Goal: Book appointment/travel/reservation

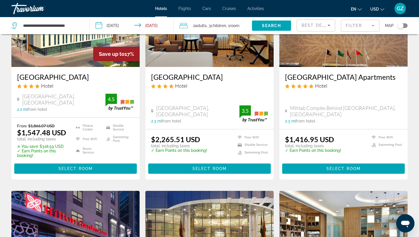
scroll to position [15, 0]
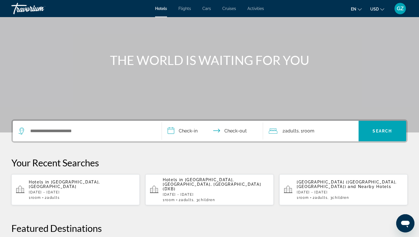
scroll to position [66, 0]
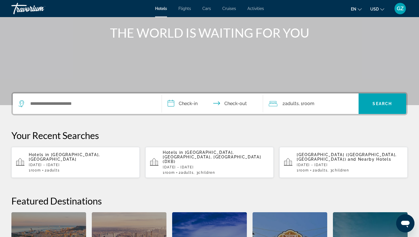
click at [78, 163] on div "Hotels in Maldives, Maldives Sat, 06 Dec - Wed, 10 Dec 1 Room rooms 2 Adult Adu…" at bounding box center [82, 162] width 106 height 20
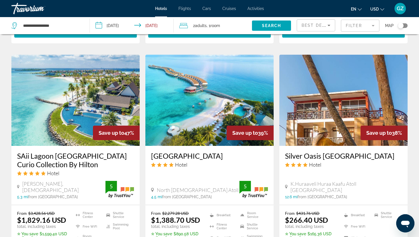
scroll to position [662, 0]
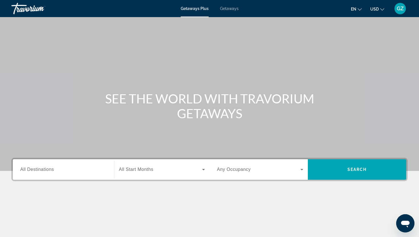
click at [30, 170] on span "All Destinations" at bounding box center [37, 169] width 34 height 5
click at [30, 170] on input "Destination All Destinations" at bounding box center [63, 169] width 86 height 7
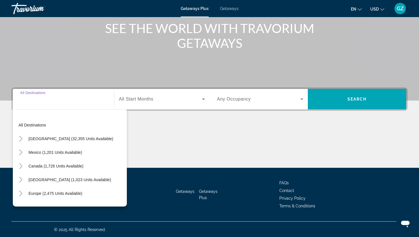
scroll to position [71, 0]
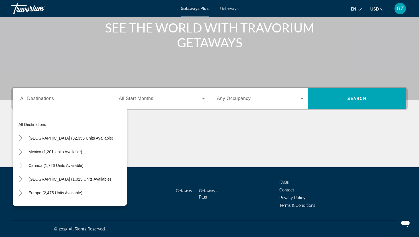
click at [7, 46] on div "SEE THE WORLD WITH TRAVORIUM GETAWAYS" at bounding box center [209, 35] width 419 height 30
